Goal: Task Accomplishment & Management: Manage account settings

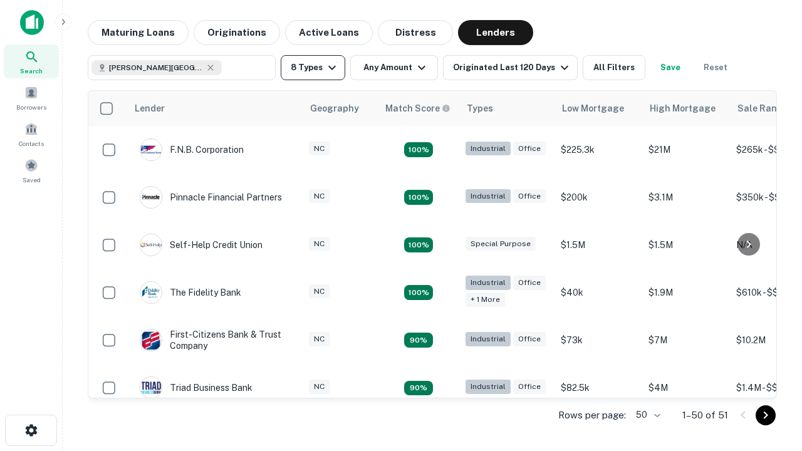
click at [313, 68] on button "8 Types" at bounding box center [313, 67] width 65 height 25
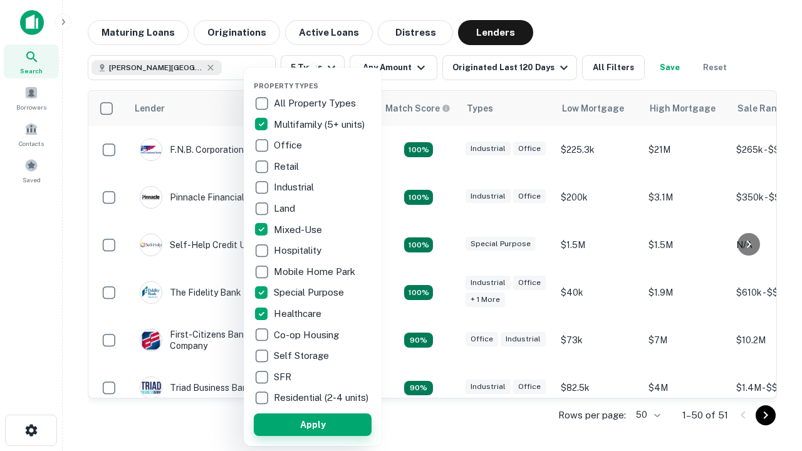
click at [313, 424] on button "Apply" at bounding box center [313, 425] width 118 height 23
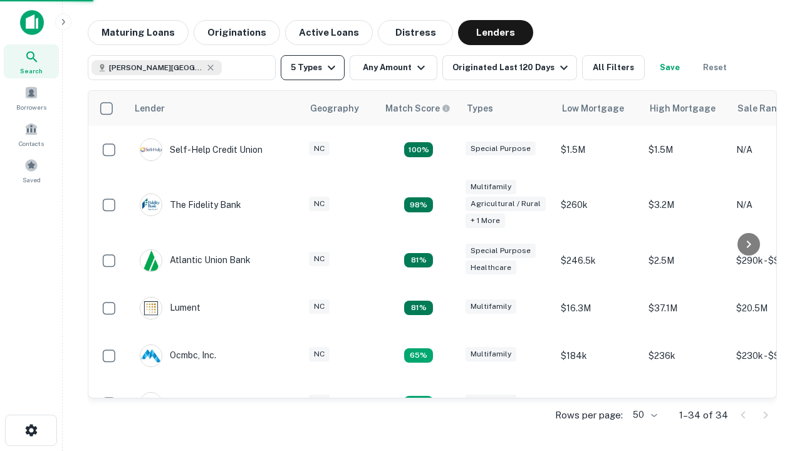
click at [313, 68] on button "5 Types" at bounding box center [313, 67] width 64 height 25
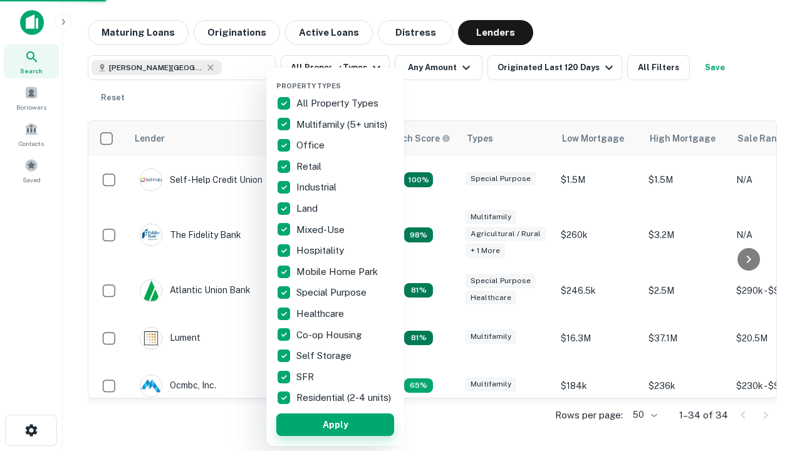
click at [335, 424] on button "Apply" at bounding box center [335, 425] width 118 height 23
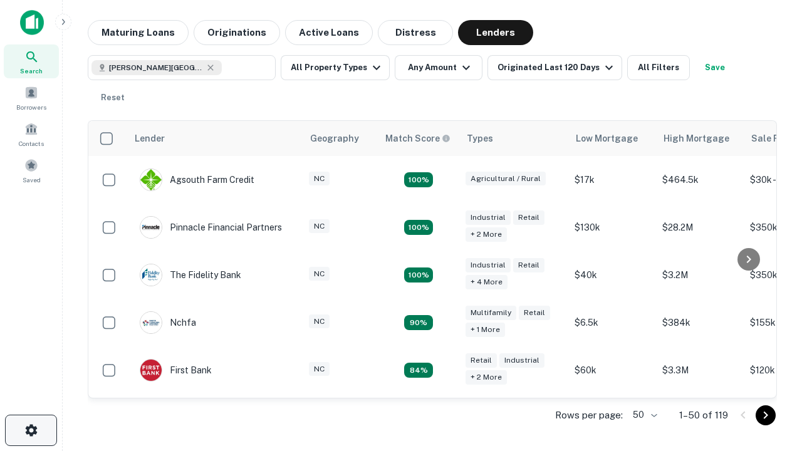
click at [31, 431] on icon "button" at bounding box center [31, 430] width 15 height 15
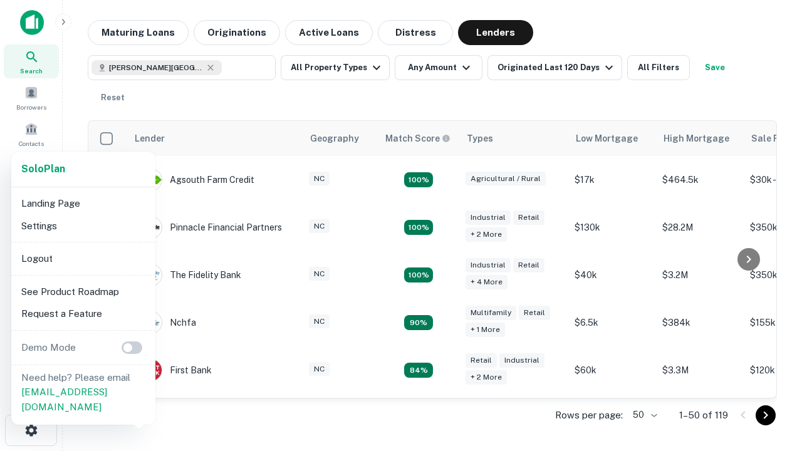
click at [83, 258] on li "Logout" at bounding box center [83, 259] width 134 height 23
